Goal: Task Accomplishment & Management: Manage account settings

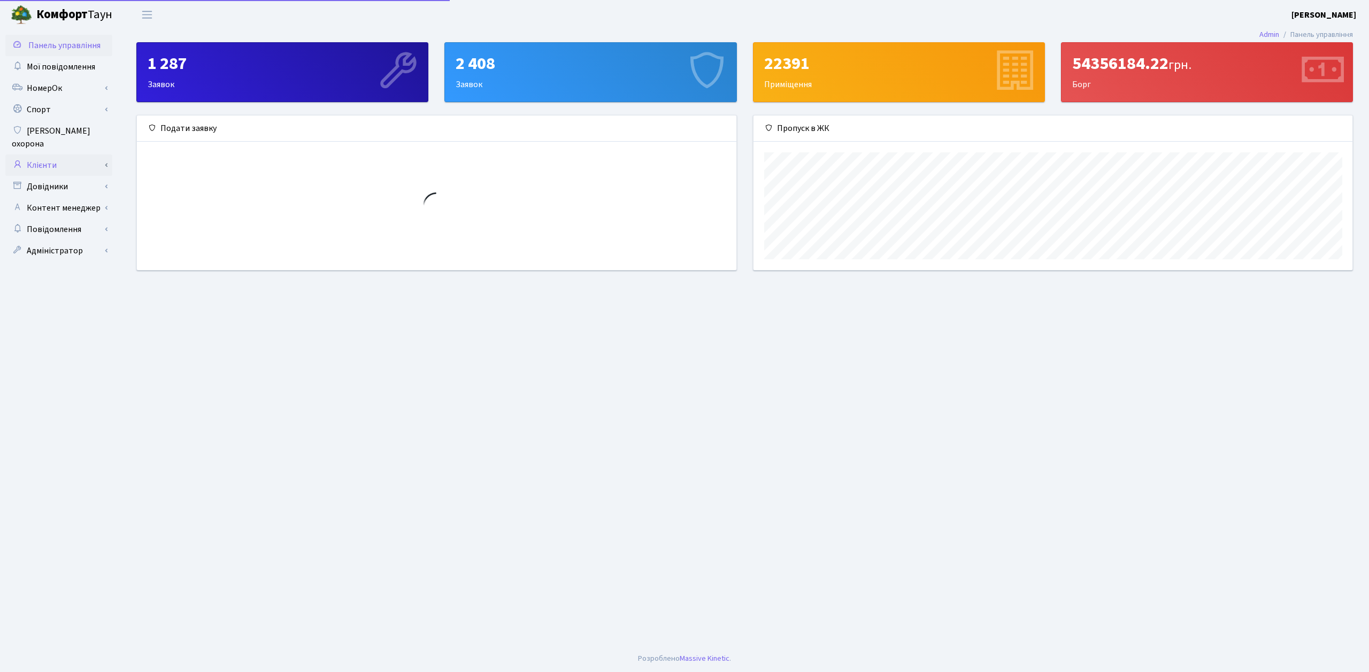
scroll to position [155, 599]
click at [71, 155] on link "Клієнти" at bounding box center [58, 165] width 107 height 21
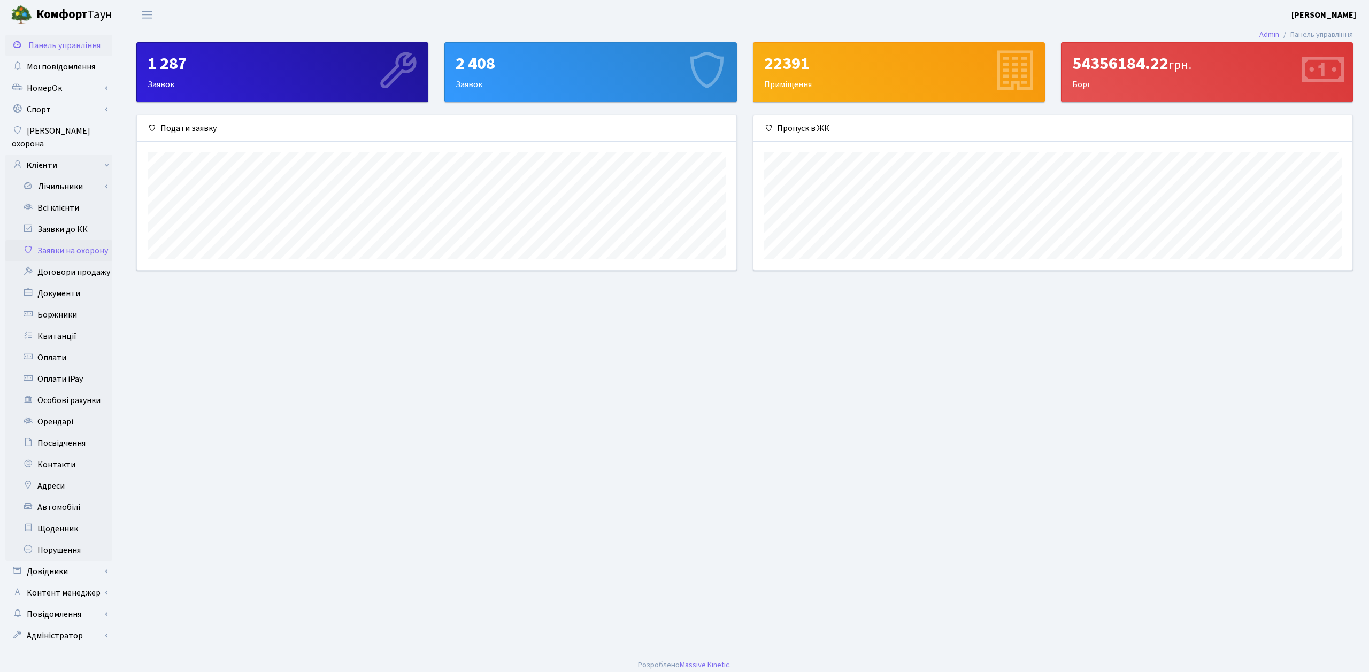
click at [75, 241] on link "Заявки на охорону" at bounding box center [58, 250] width 107 height 21
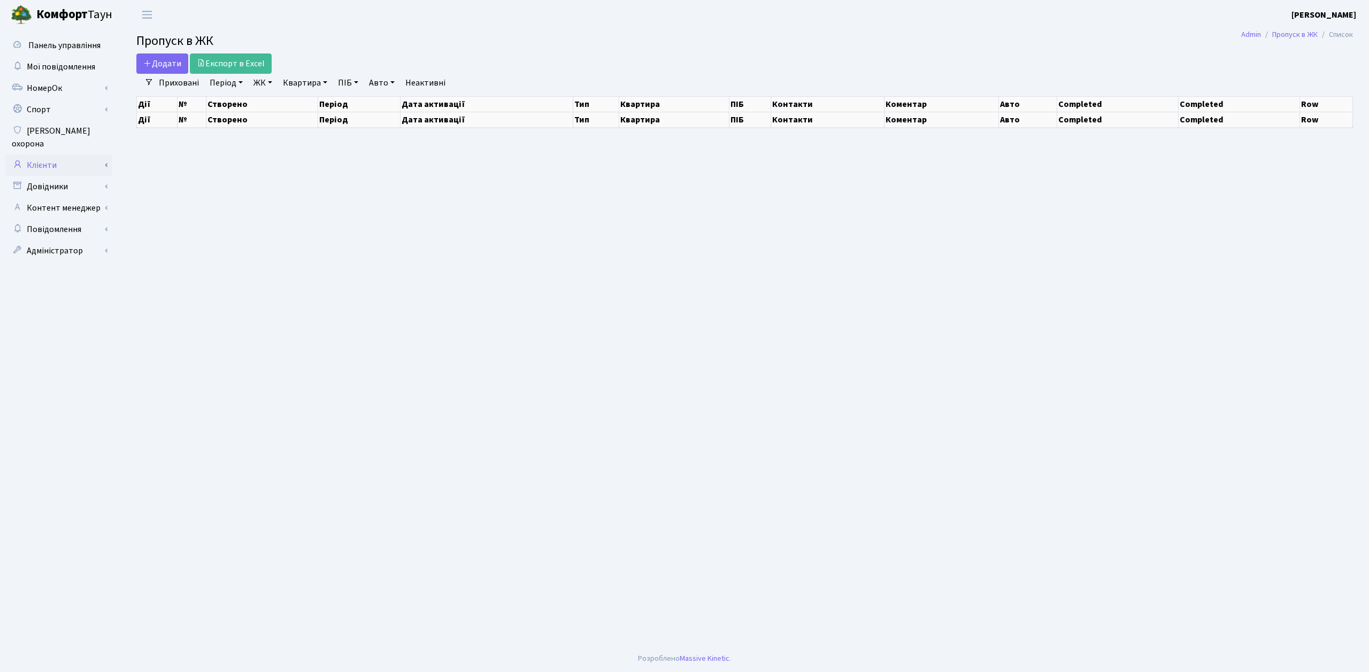
select select "25"
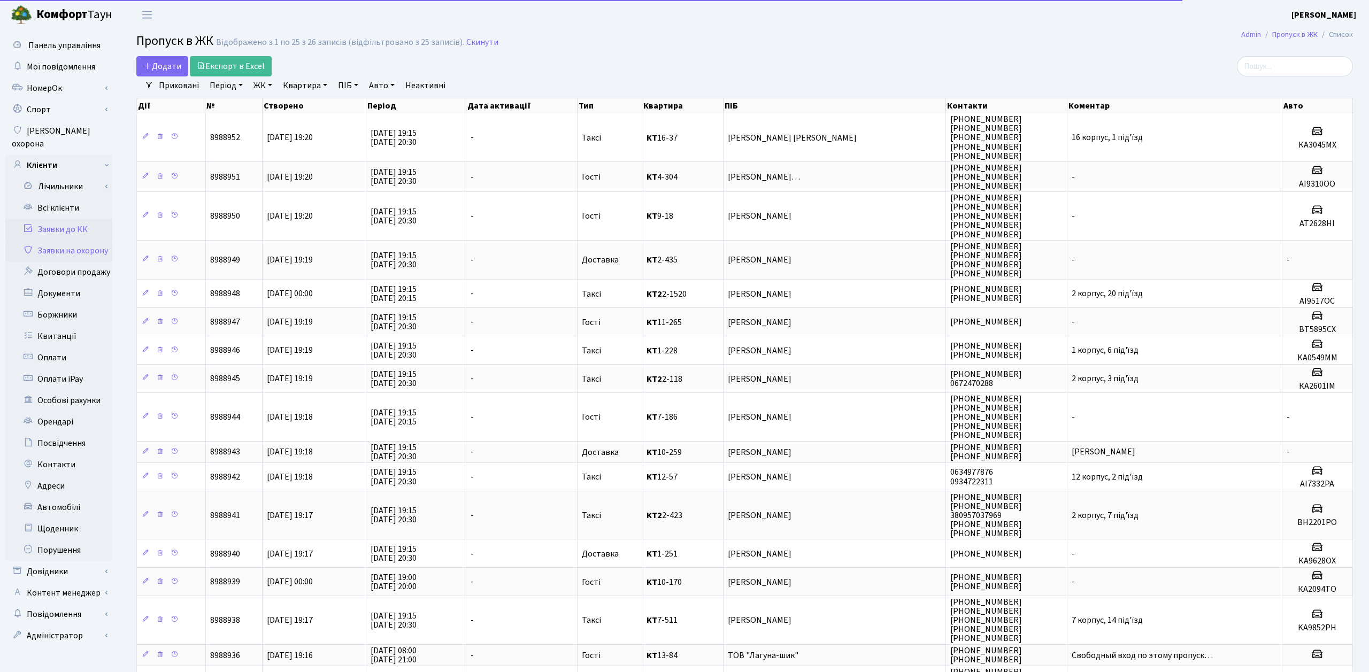
click at [71, 223] on link "Заявки до КК" at bounding box center [58, 229] width 107 height 21
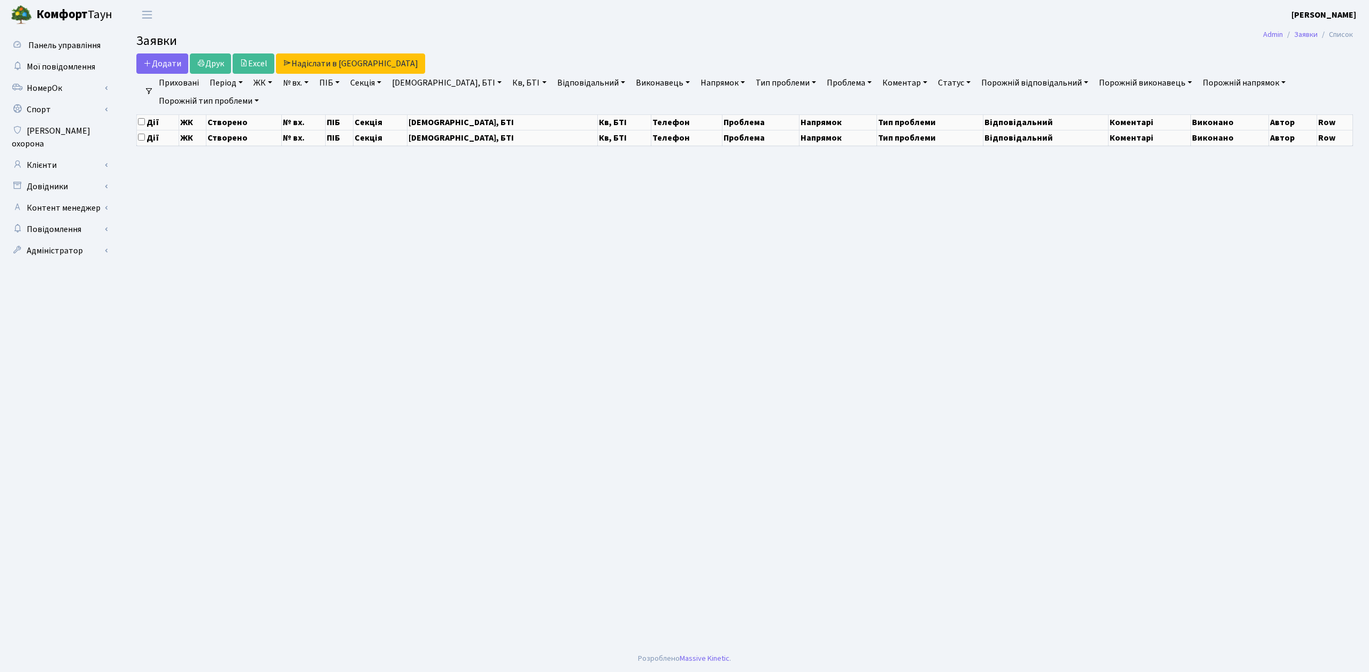
select select "25"
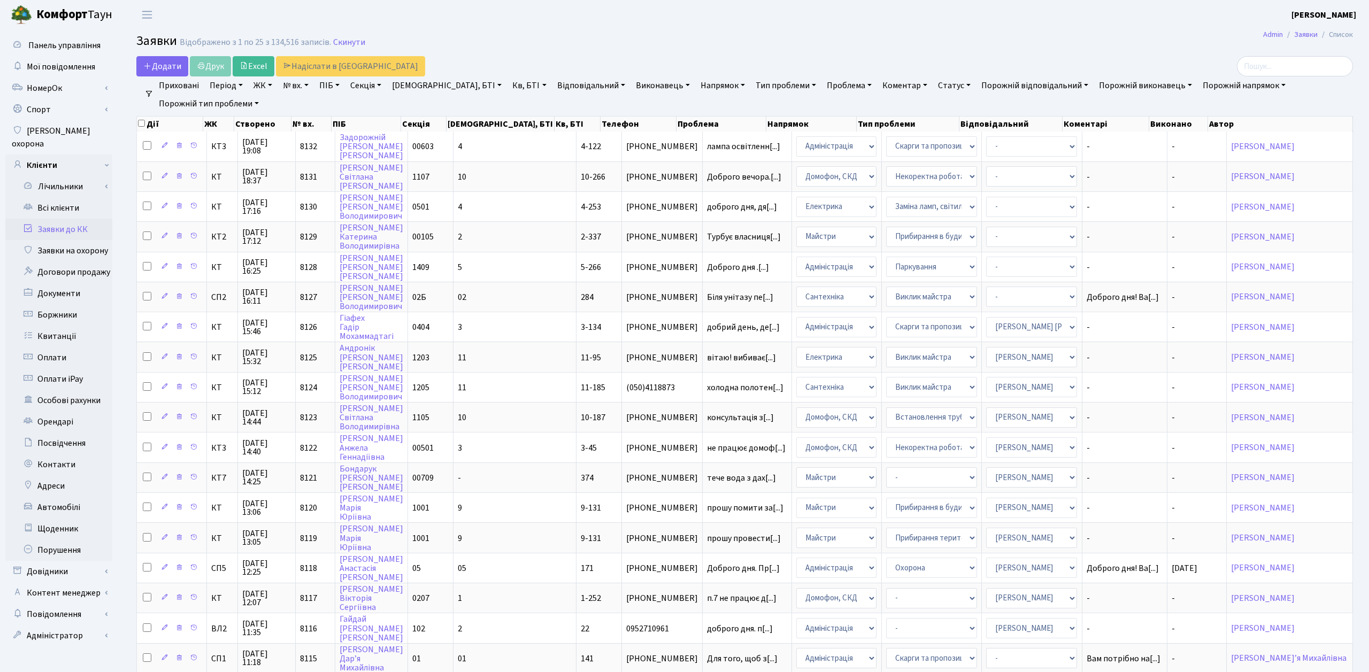
click at [526, 43] on h2 "Заявки Відображено з 1 по 25 з 134,516 записів. Скинути" at bounding box center [744, 43] width 1216 height 18
click at [165, 294] on icon at bounding box center [164, 295] width 7 height 7
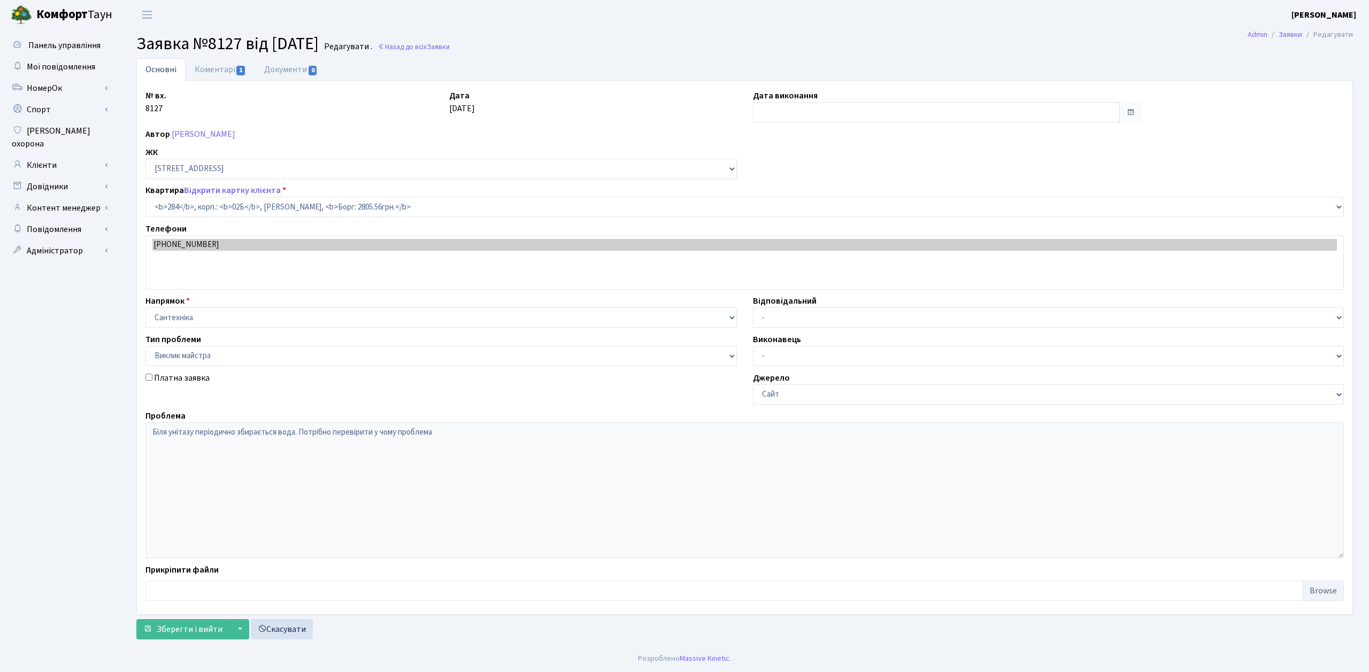
select select "20534"
select select "29"
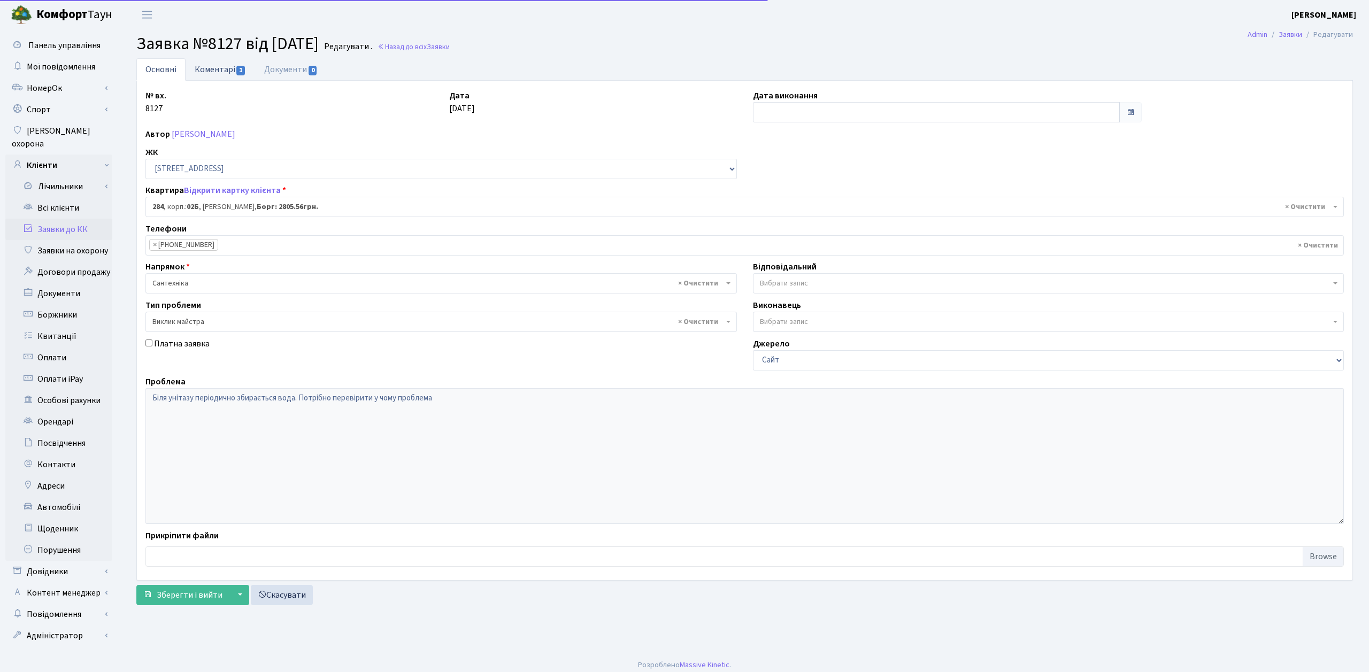
click at [231, 64] on link "Коментарі 1" at bounding box center [221, 69] width 70 height 22
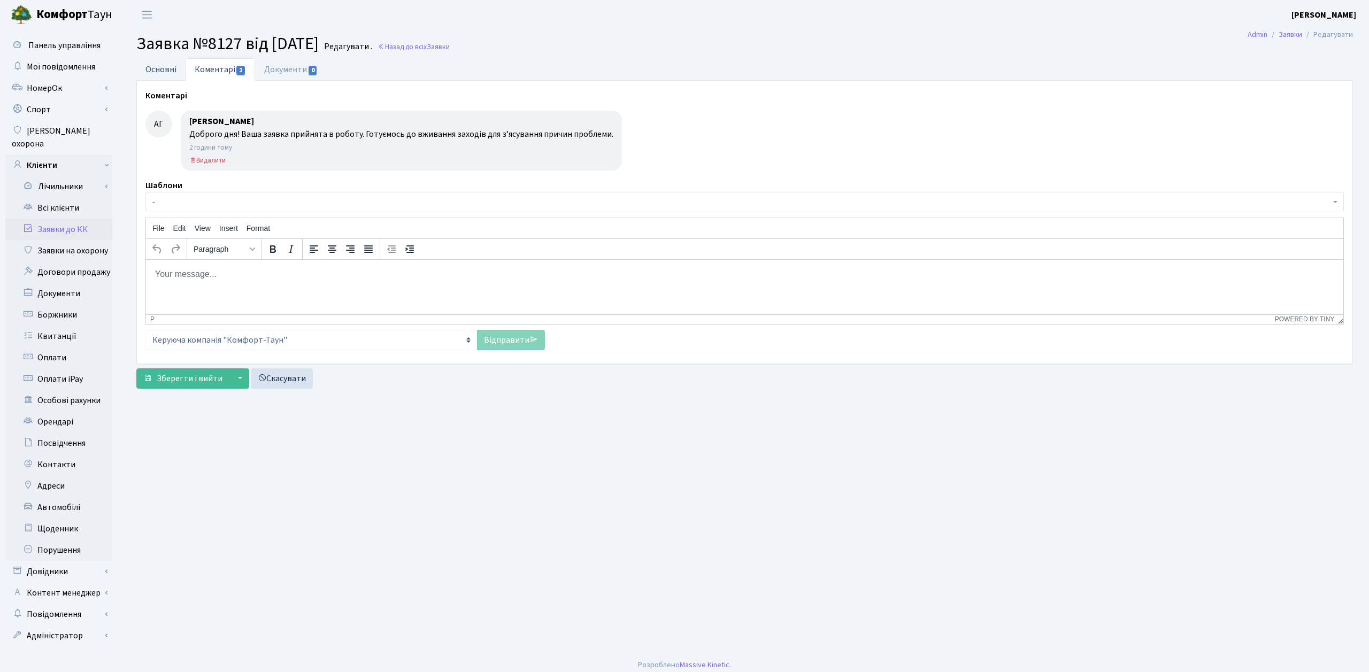
click at [145, 70] on link "Основні" at bounding box center [160, 69] width 49 height 22
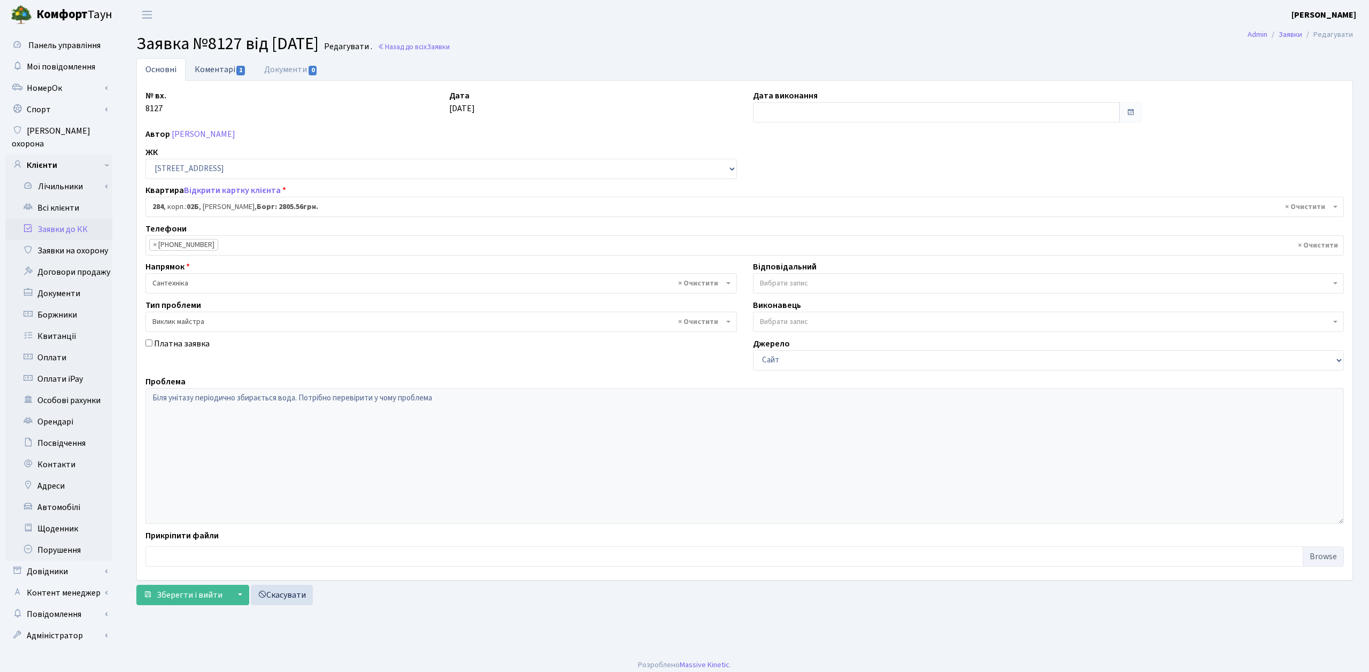
click at [210, 70] on link "Коментарі 1" at bounding box center [221, 69] width 70 height 22
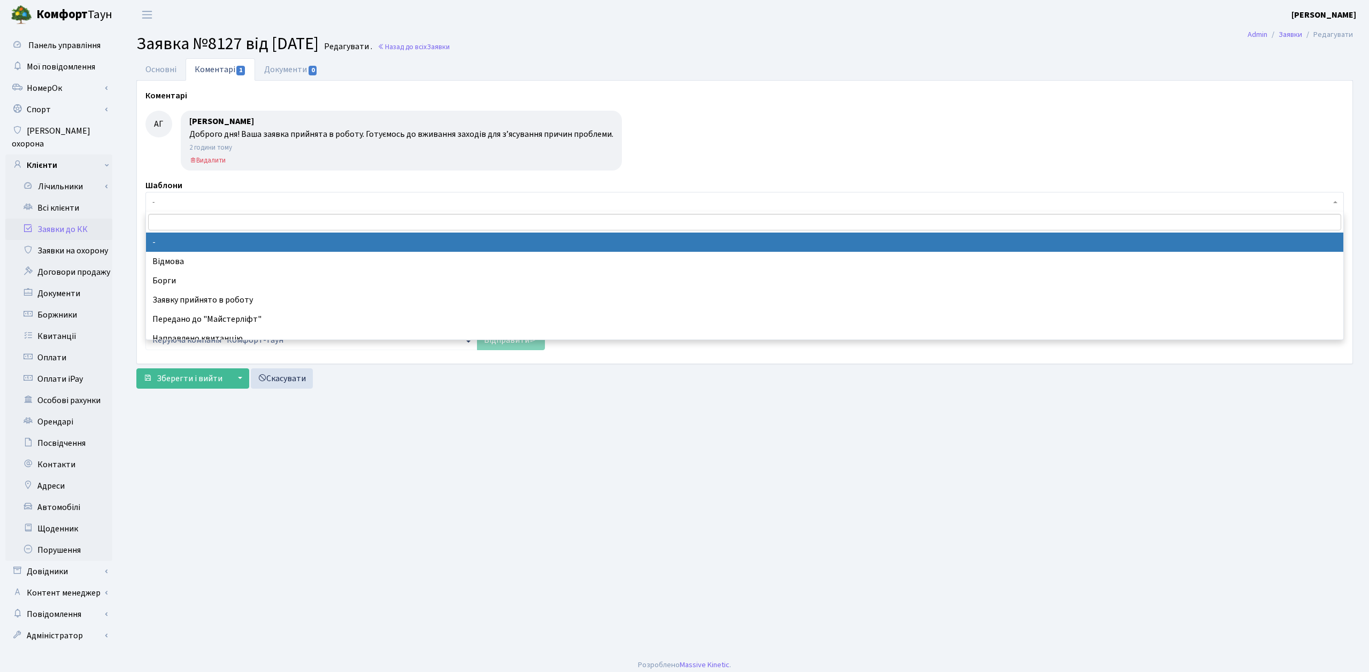
click at [196, 203] on span "-" at bounding box center [741, 202] width 1178 height 11
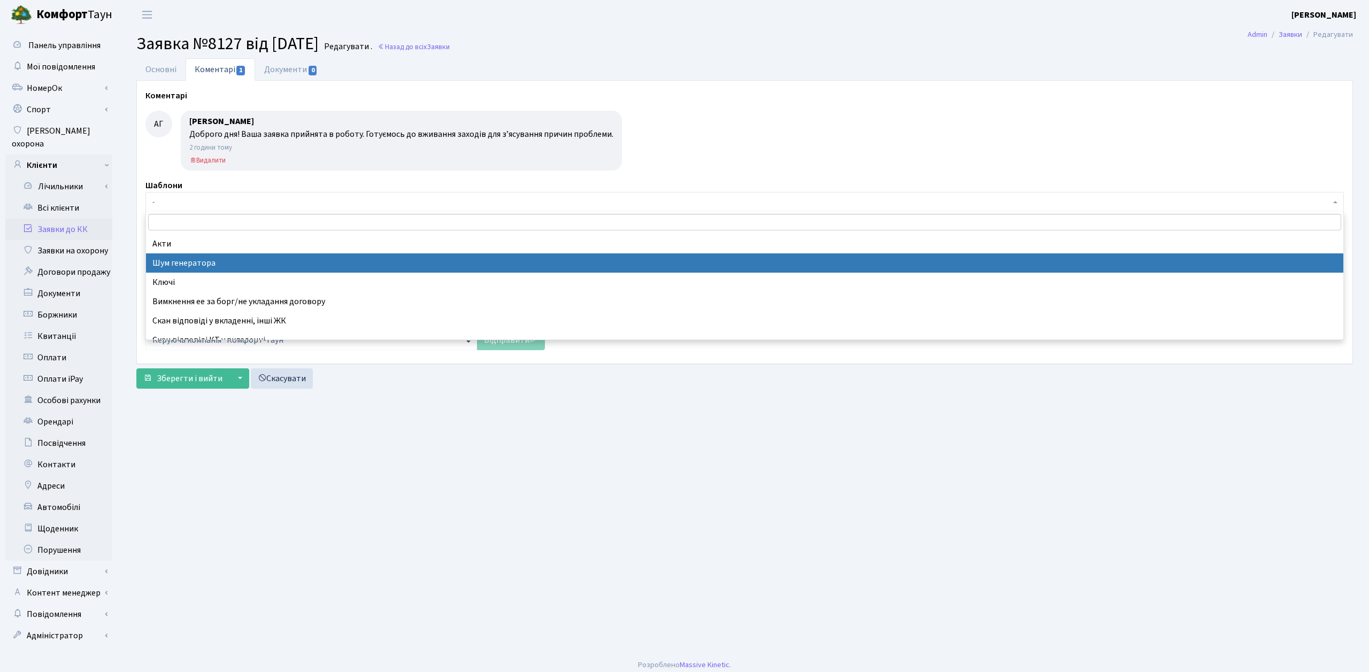
scroll to position [451, 0]
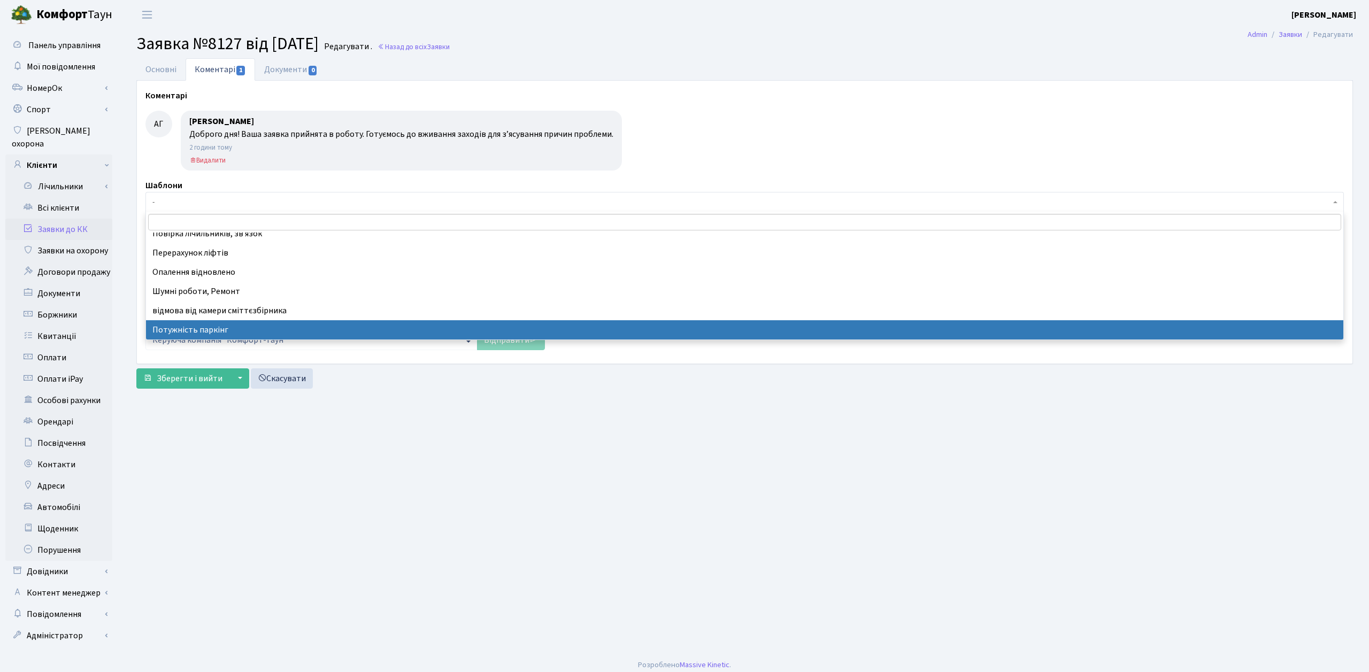
select select "70"
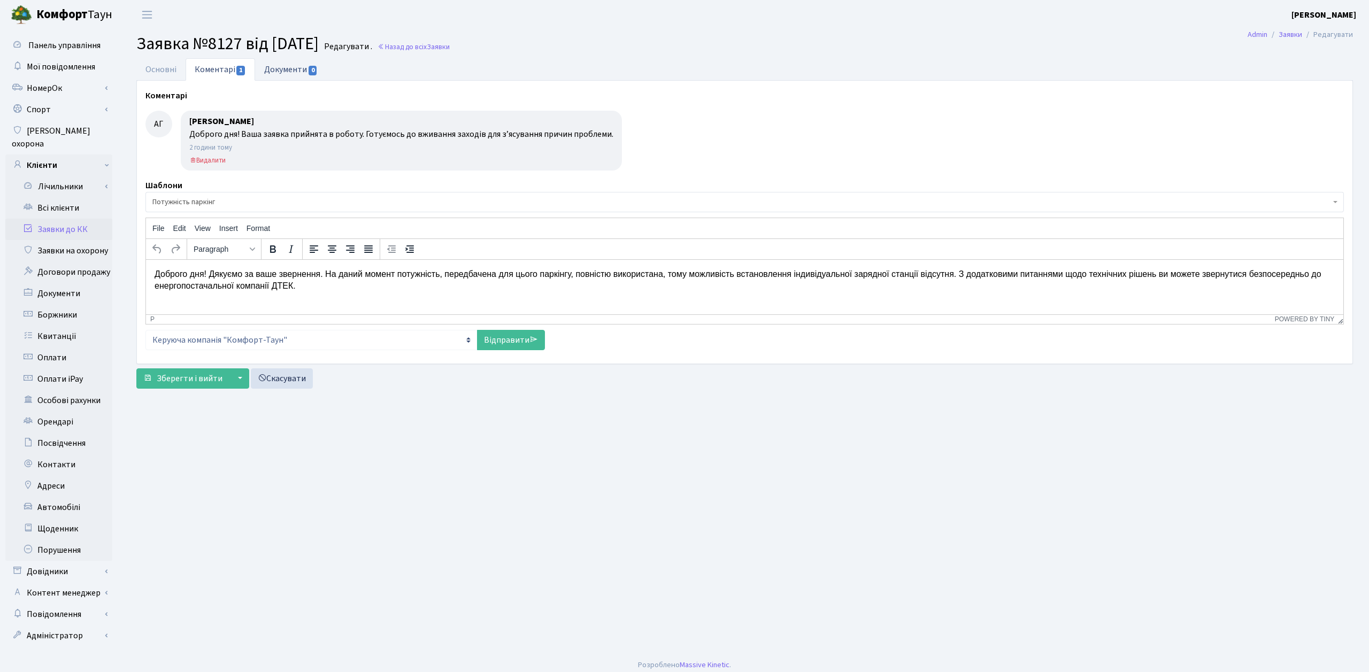
click at [294, 71] on link "Документи 0" at bounding box center [291, 69] width 72 height 22
select select "25"
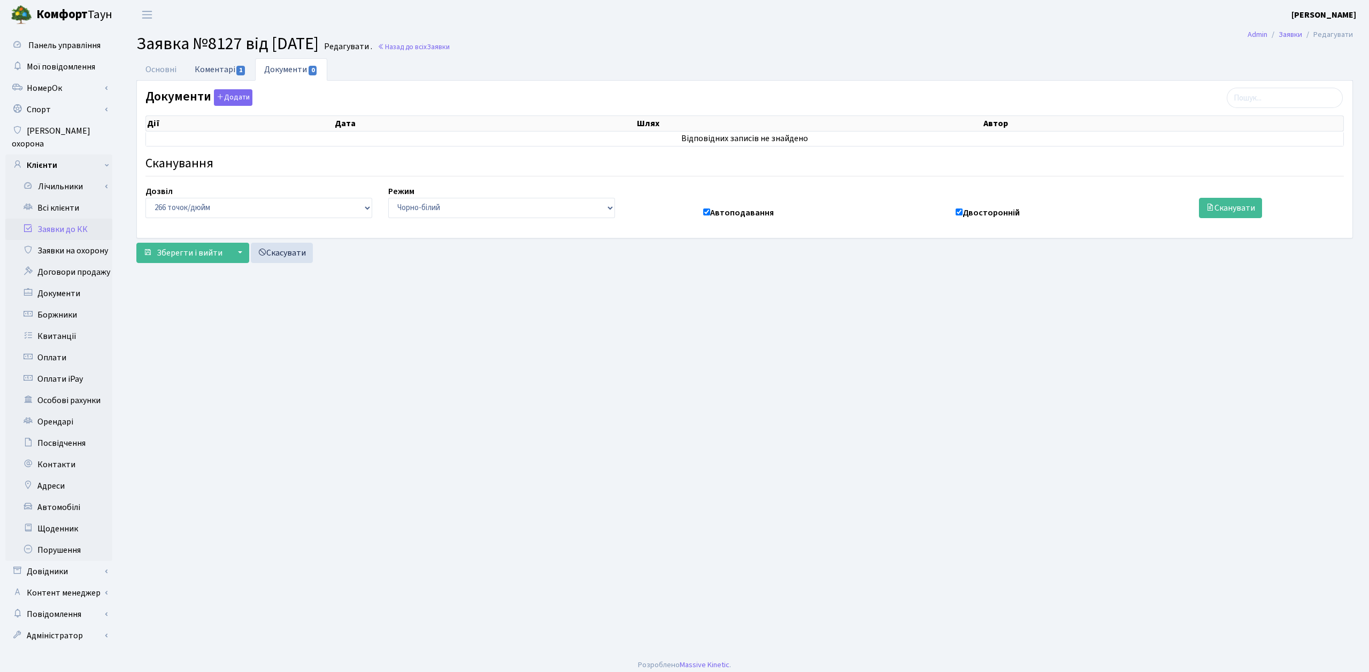
click at [217, 69] on link "Коментарі 1" at bounding box center [221, 69] width 70 height 22
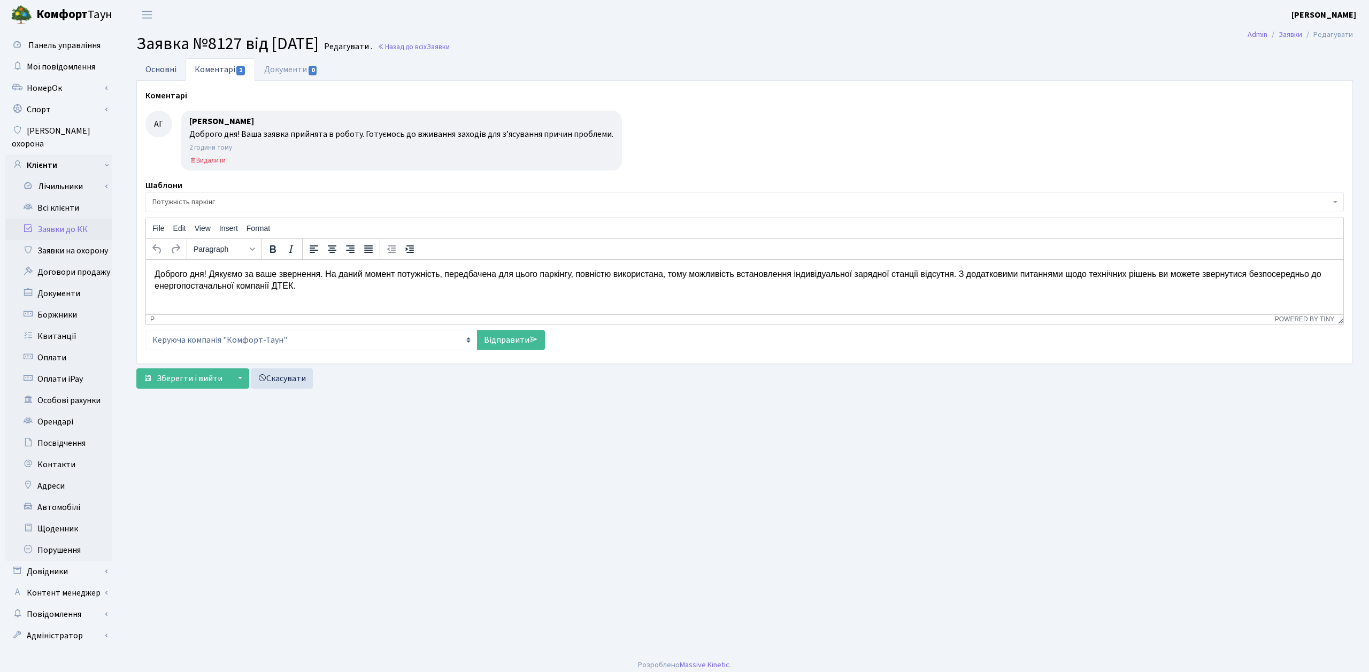
click at [165, 72] on link "Основні" at bounding box center [160, 69] width 49 height 22
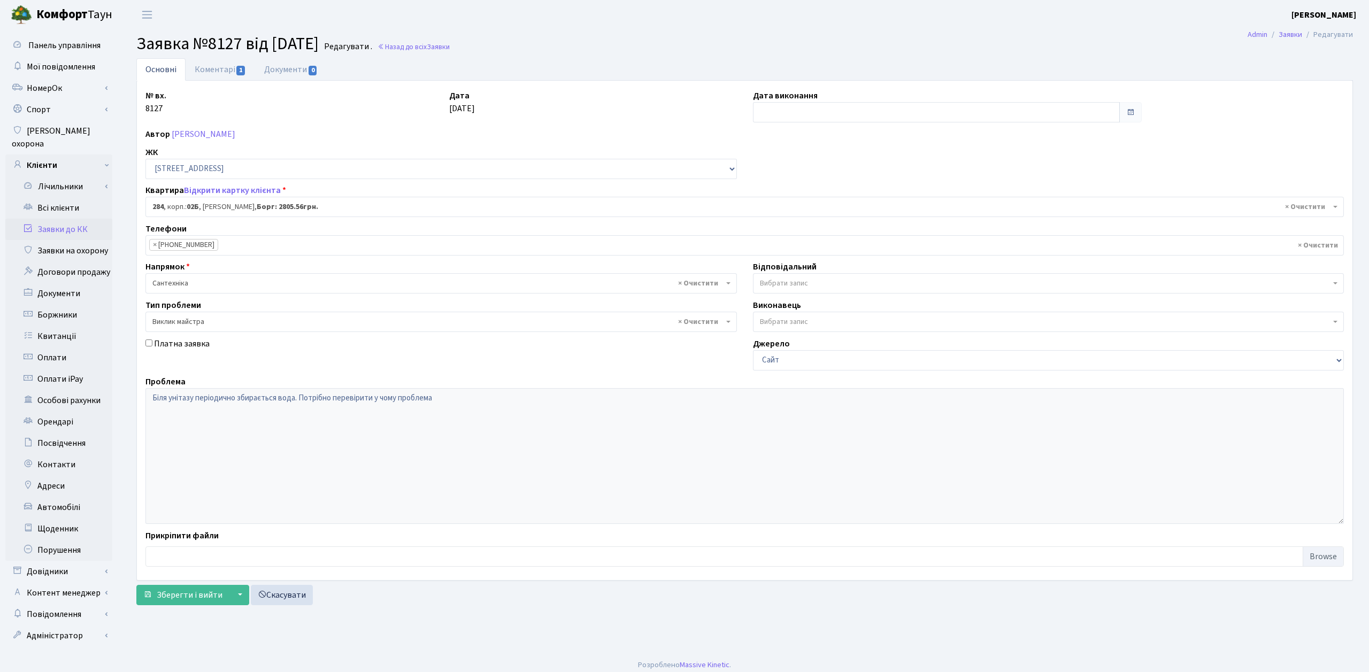
click at [82, 219] on link "Заявки до КК" at bounding box center [58, 229] width 107 height 21
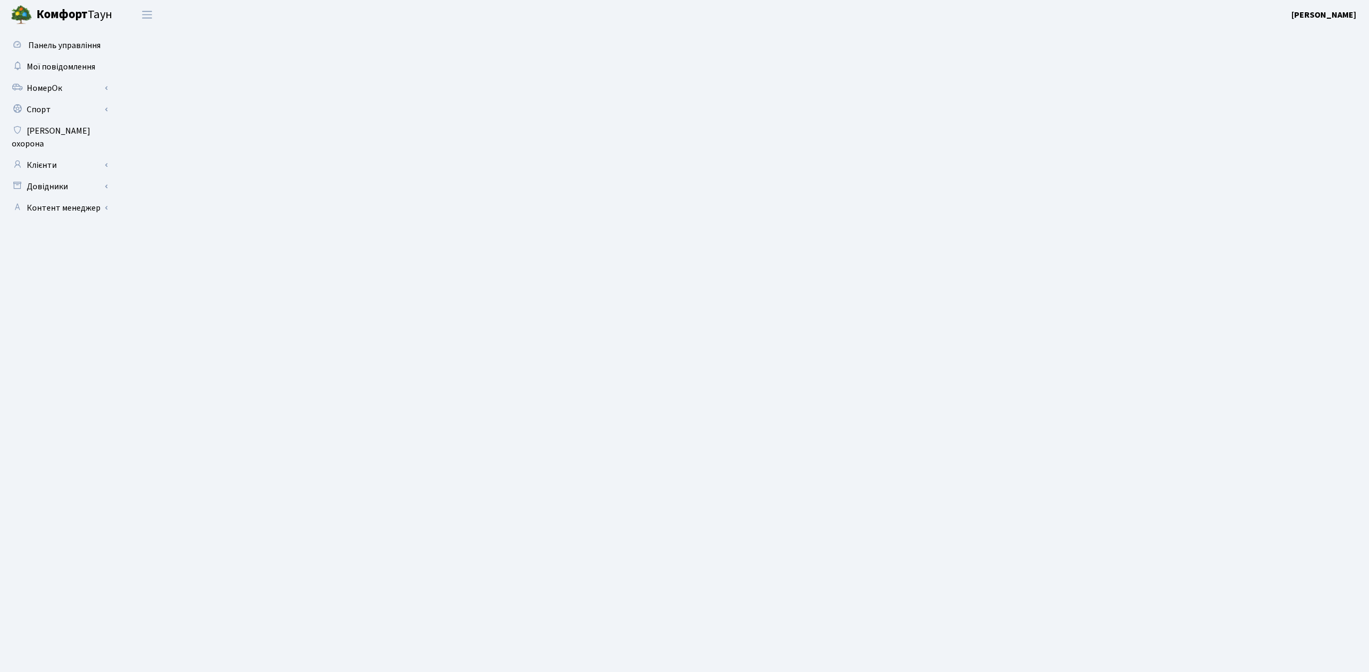
select select "25"
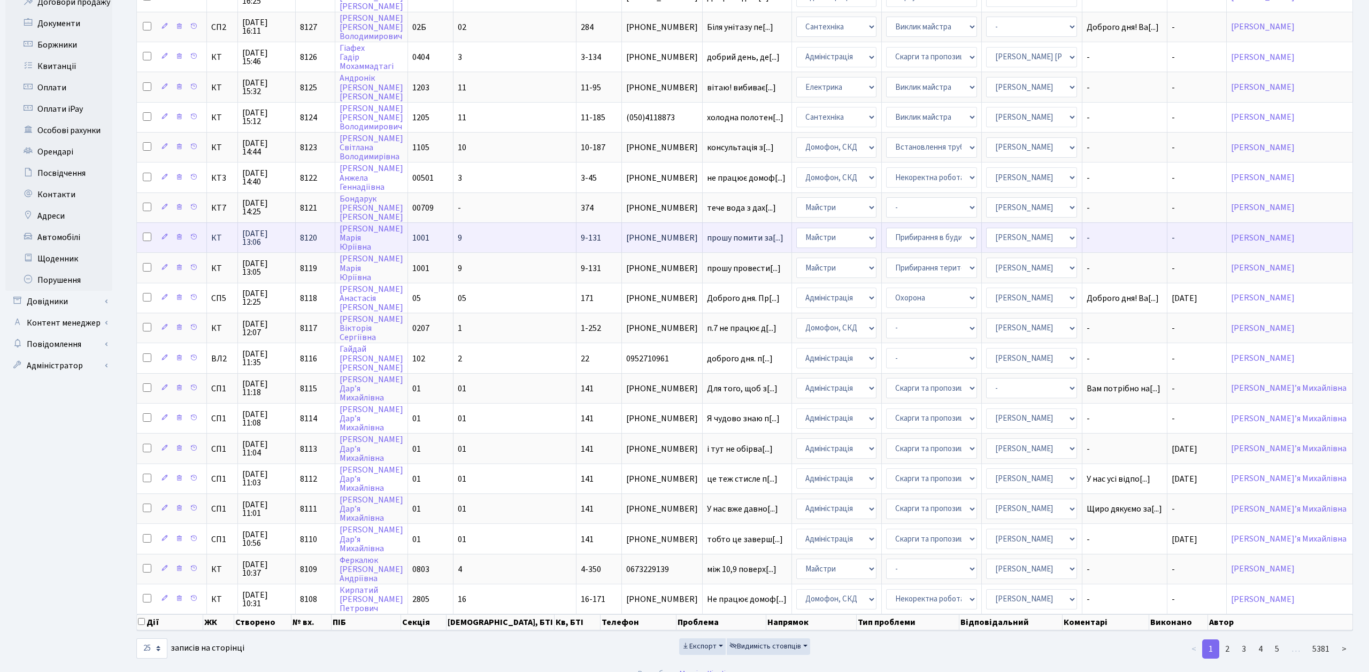
scroll to position [284, 0]
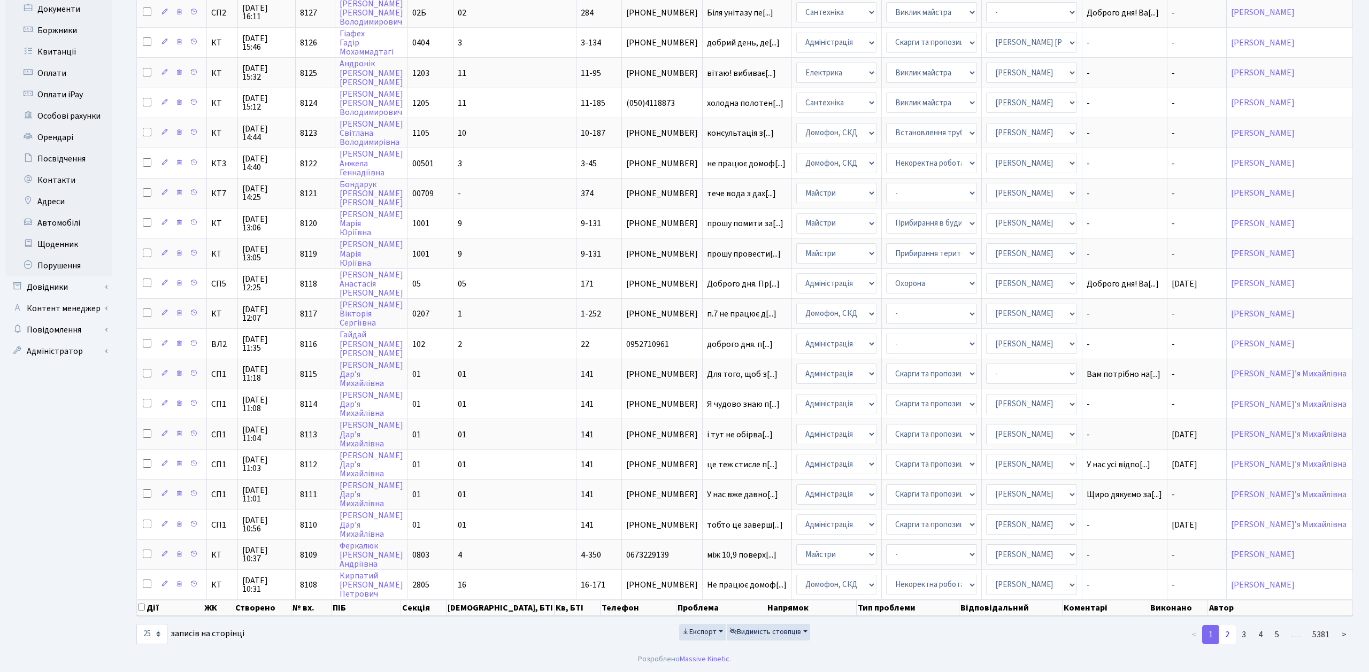
click at [1234, 631] on link "2" at bounding box center [1227, 634] width 17 height 19
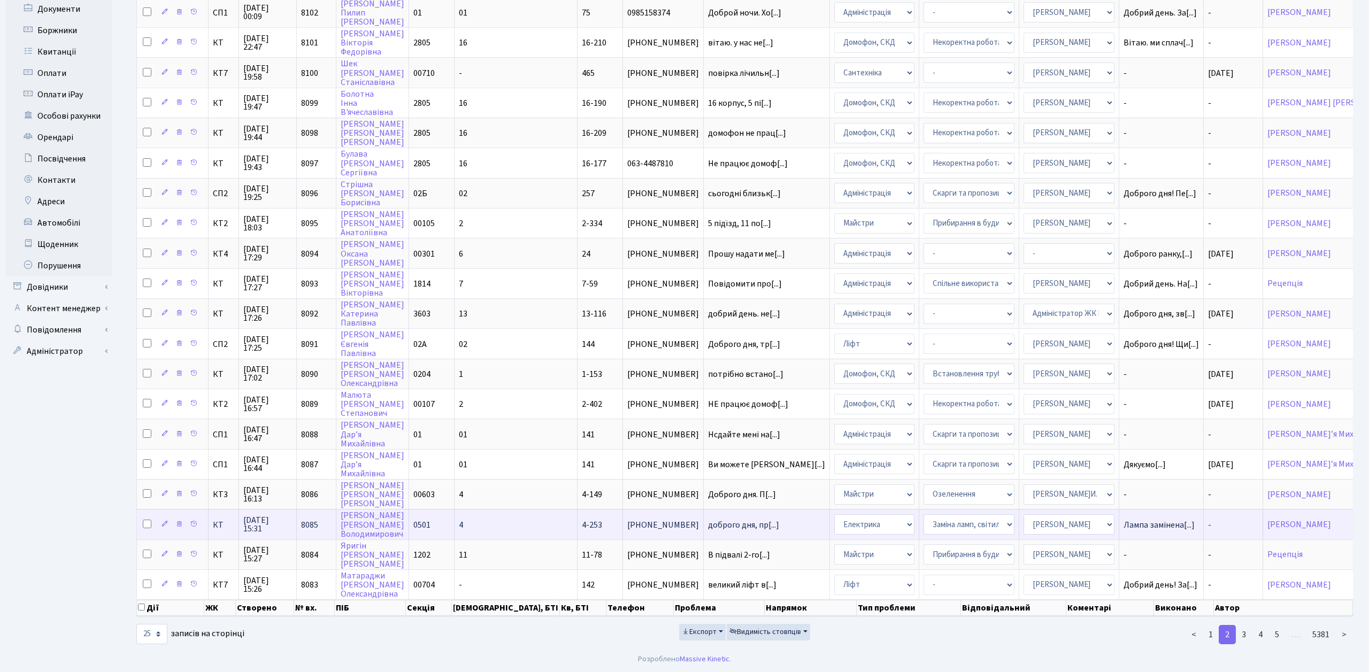
scroll to position [0, 0]
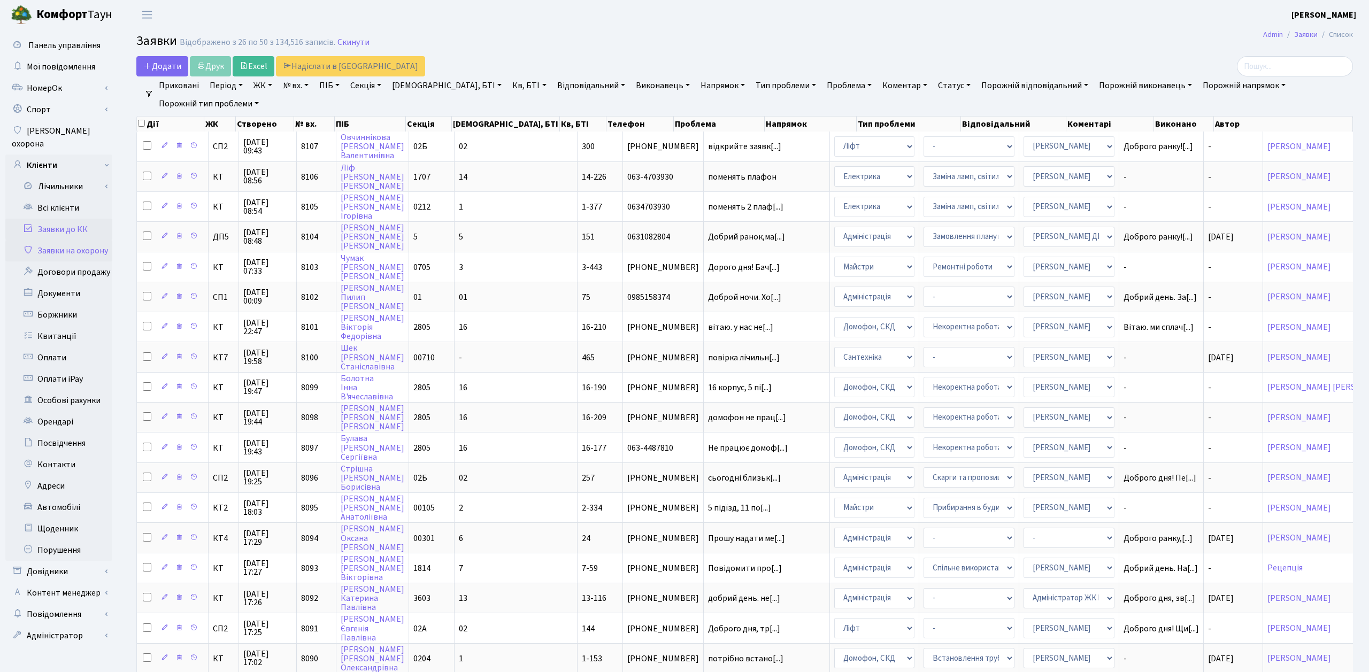
click at [70, 243] on link "Заявки на охорону" at bounding box center [58, 250] width 107 height 21
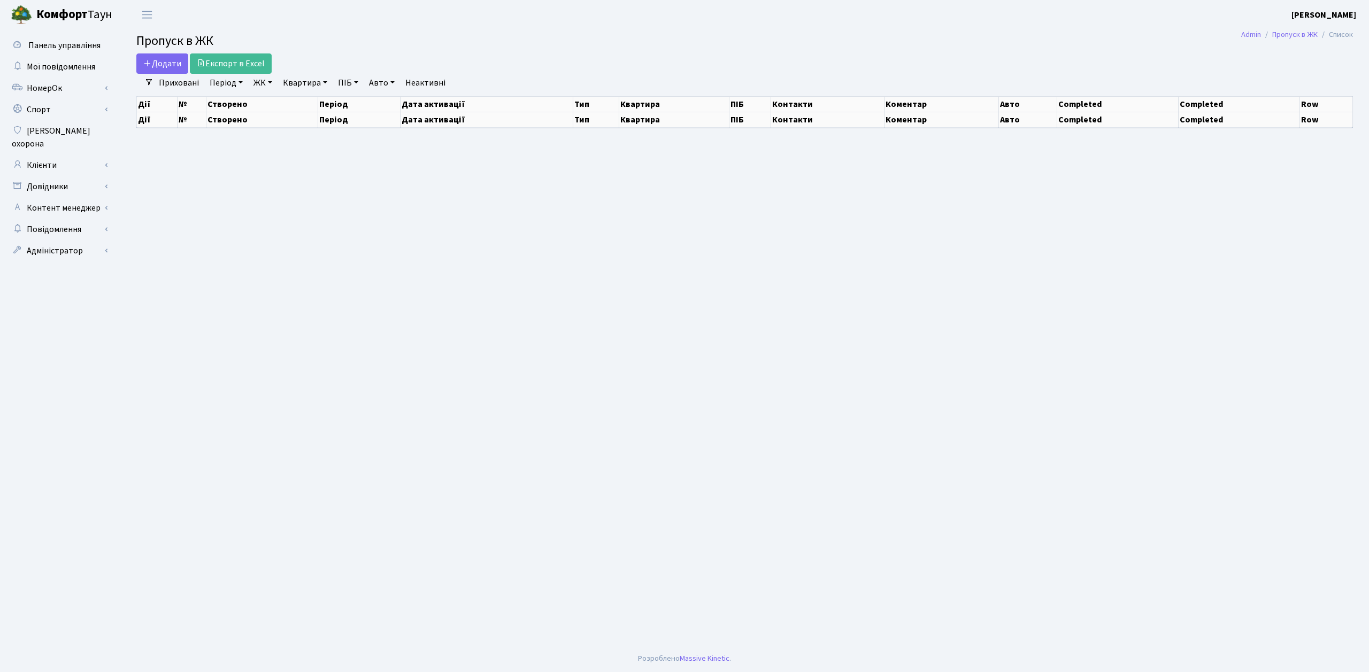
select select "25"
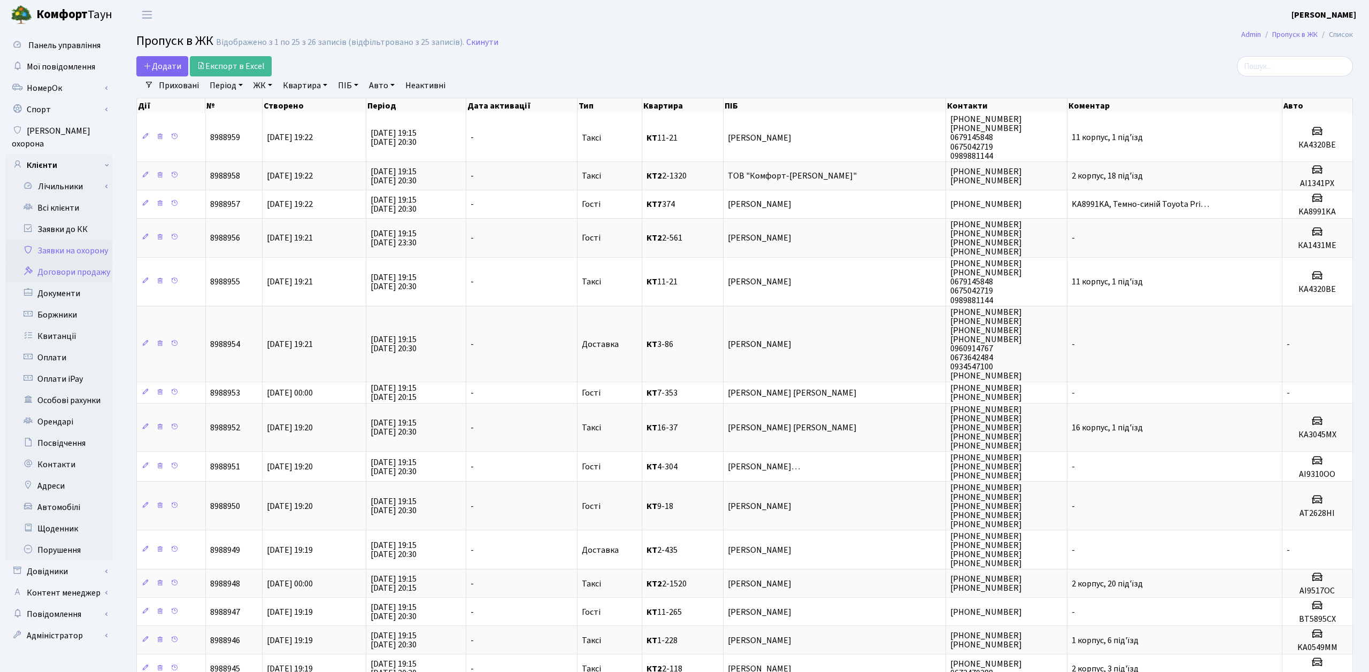
click at [75, 265] on link "Договори продажу" at bounding box center [58, 271] width 107 height 21
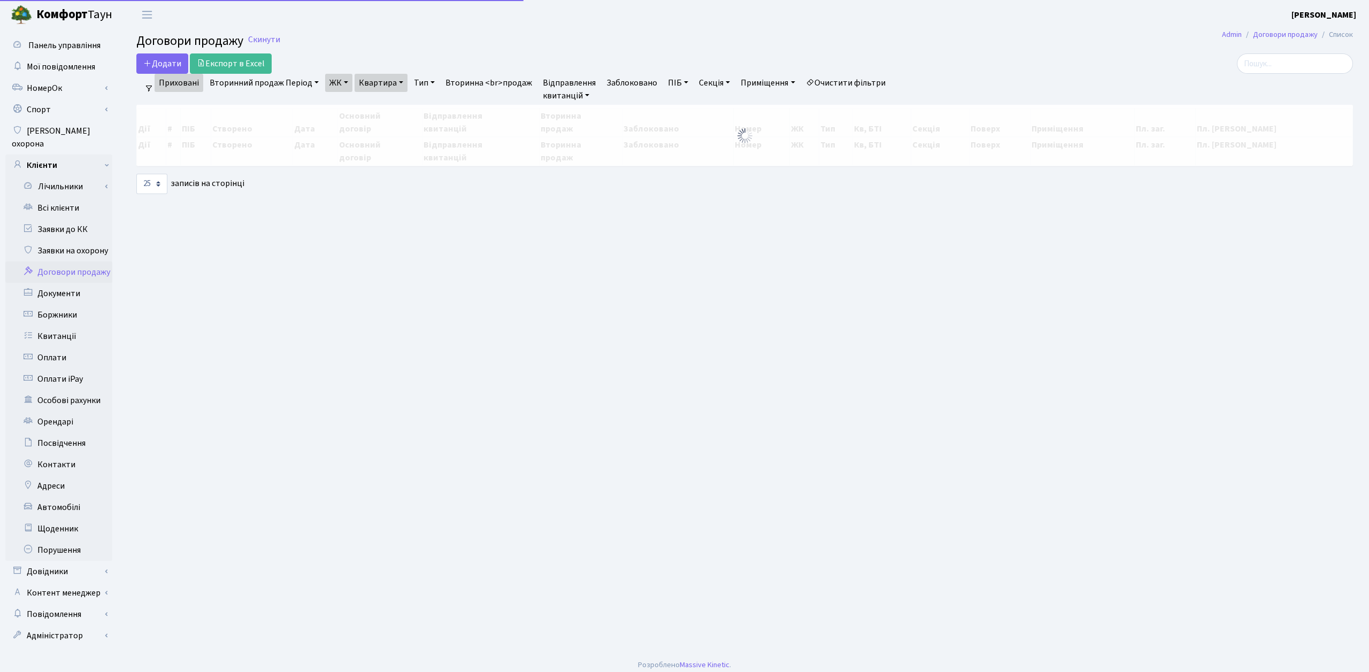
select select "25"
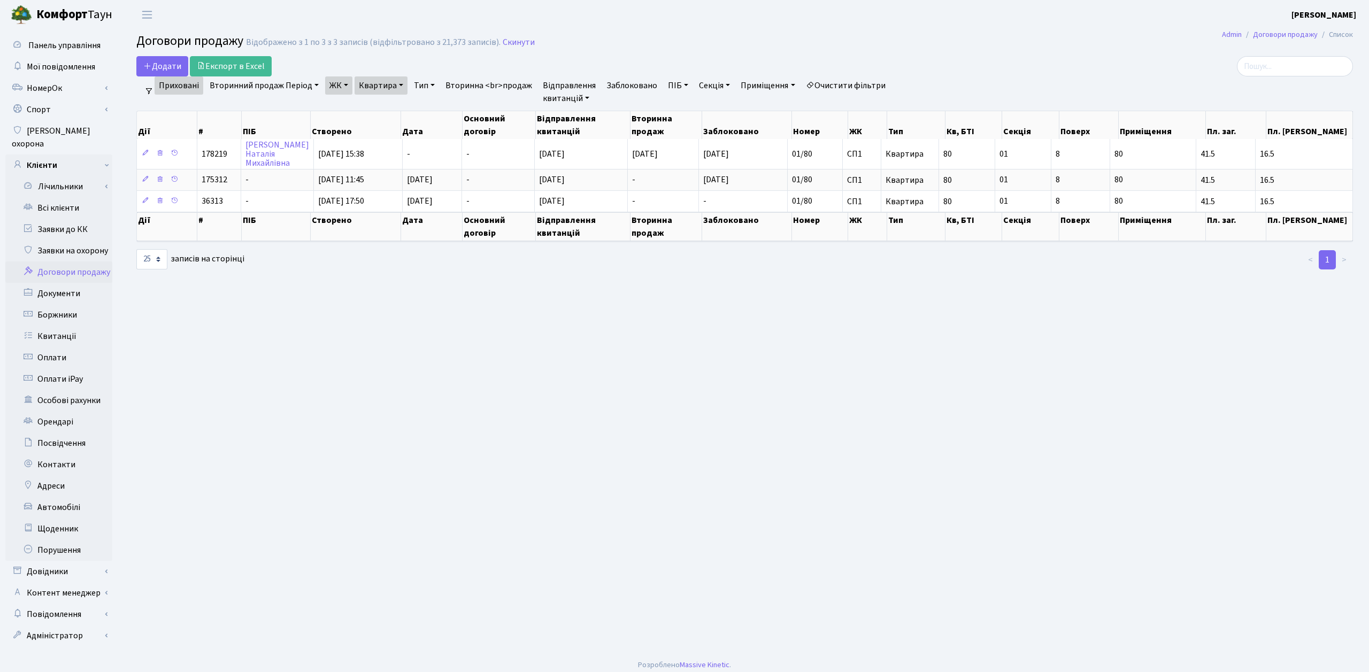
click at [862, 78] on link "Очистити фільтри" at bounding box center [846, 85] width 88 height 18
